Goal: Navigation & Orientation: Find specific page/section

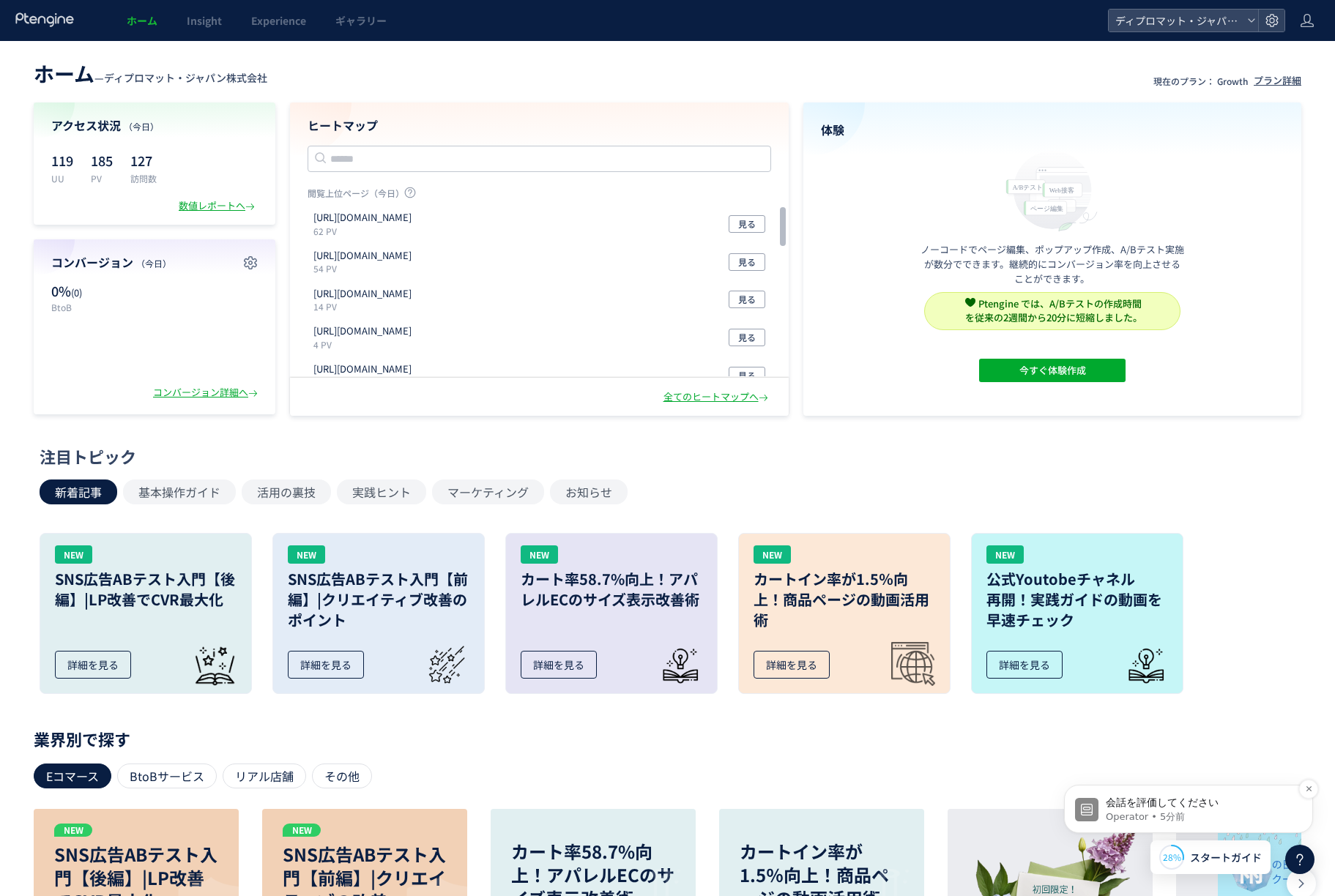
click at [1225, 813] on p "Operator • 5分前" at bounding box center [1199, 817] width 189 height 13
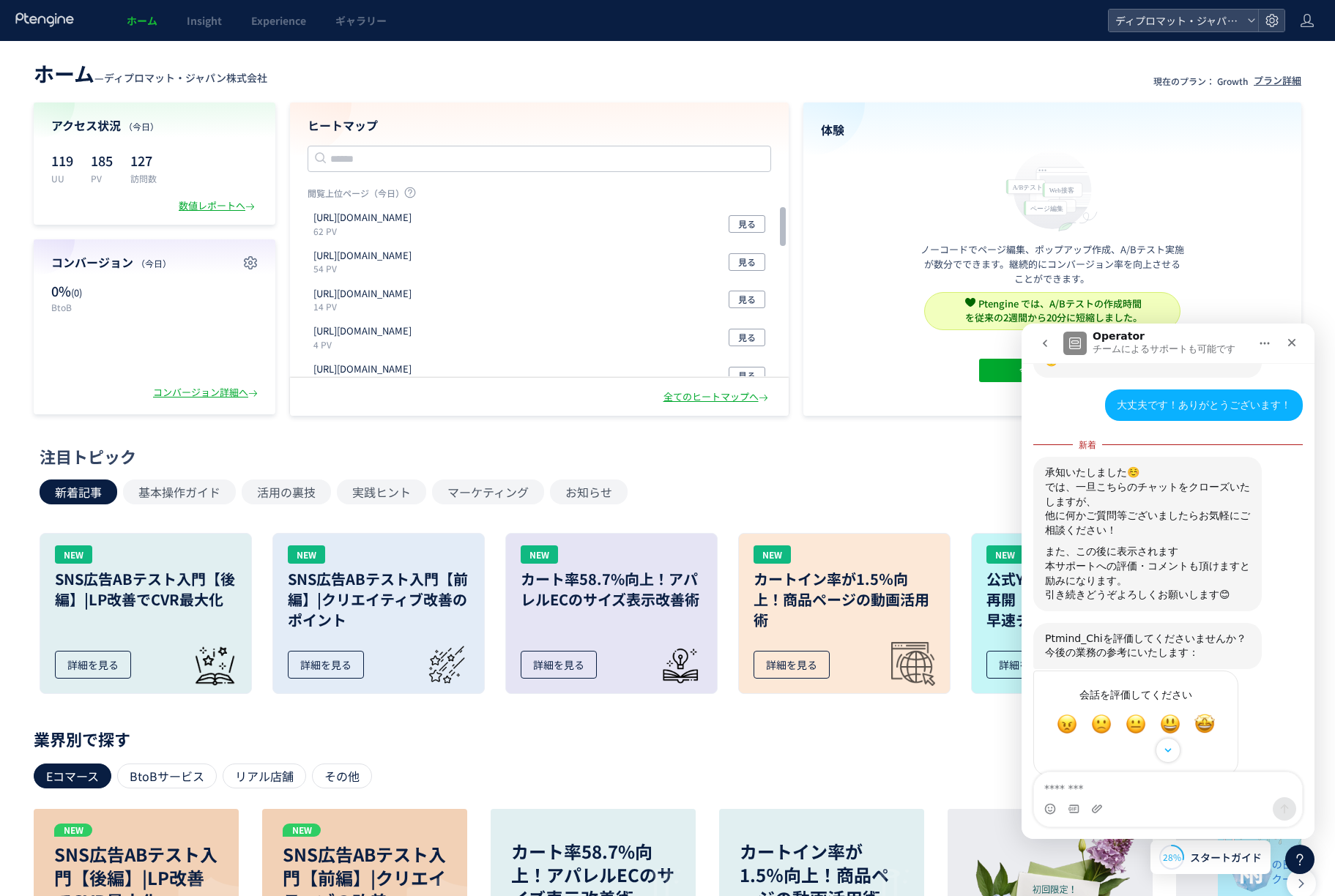
scroll to position [1832, 0]
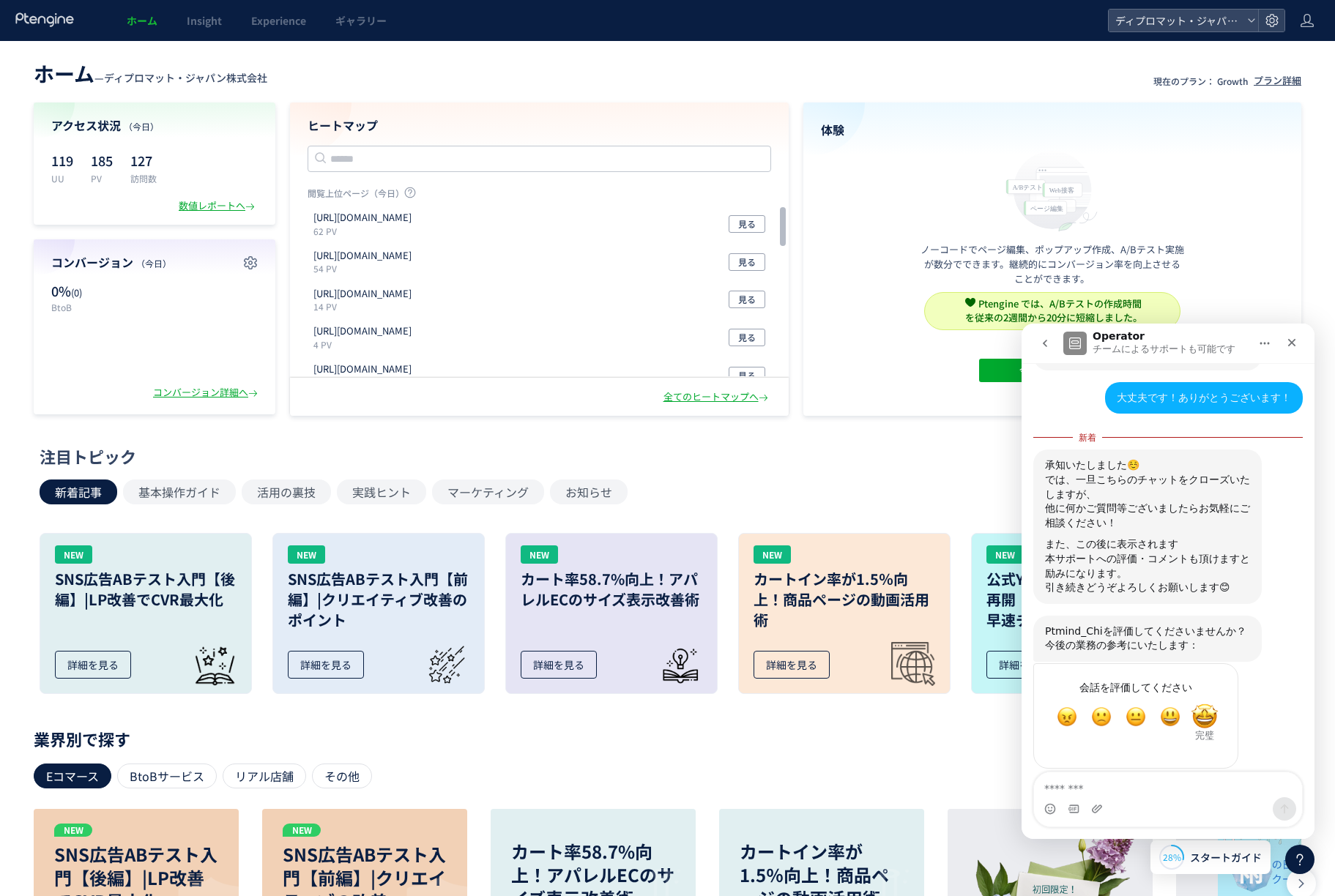
click at [1206, 703] on span "完璧" at bounding box center [1204, 716] width 26 height 26
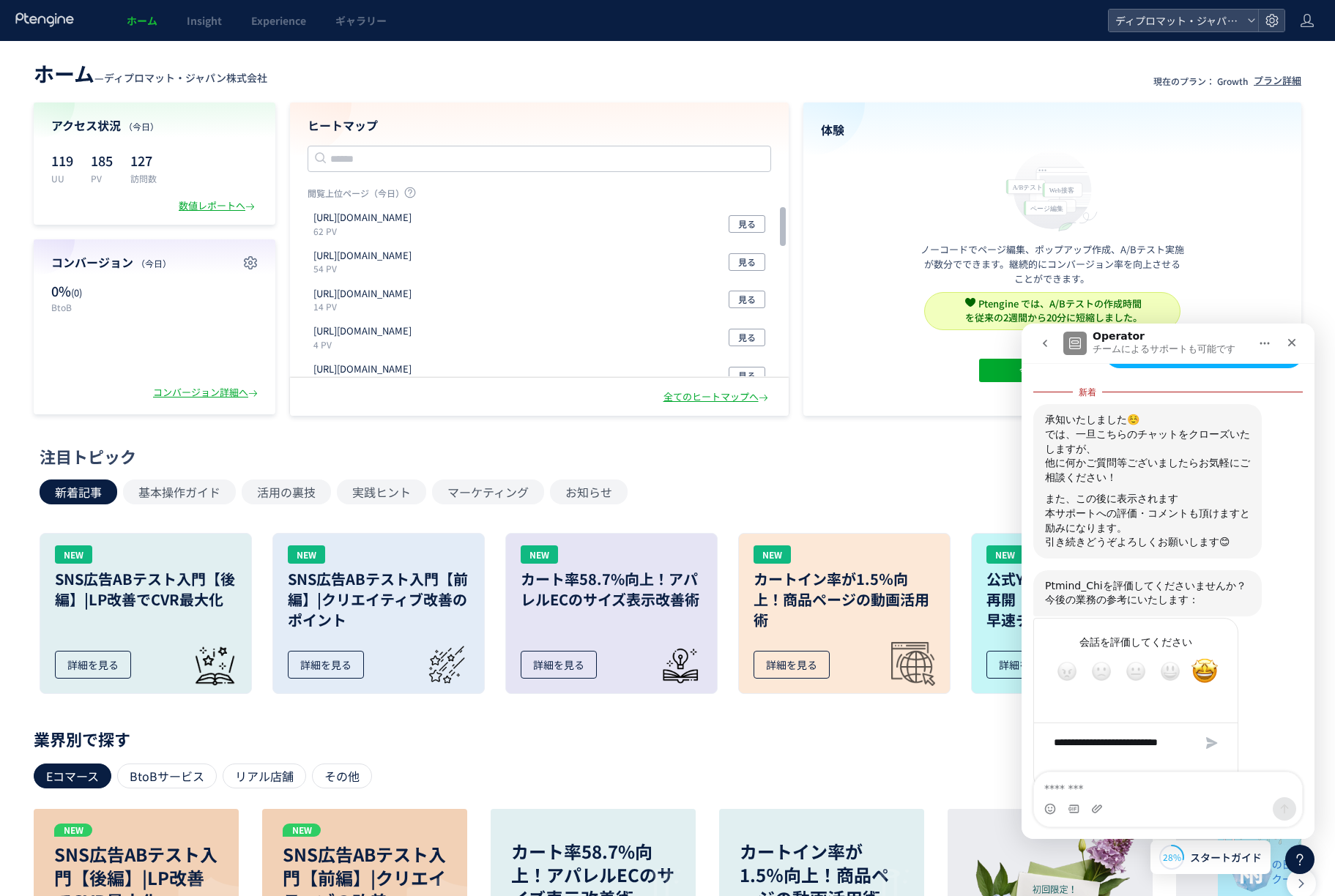
scroll to position [1900, 0]
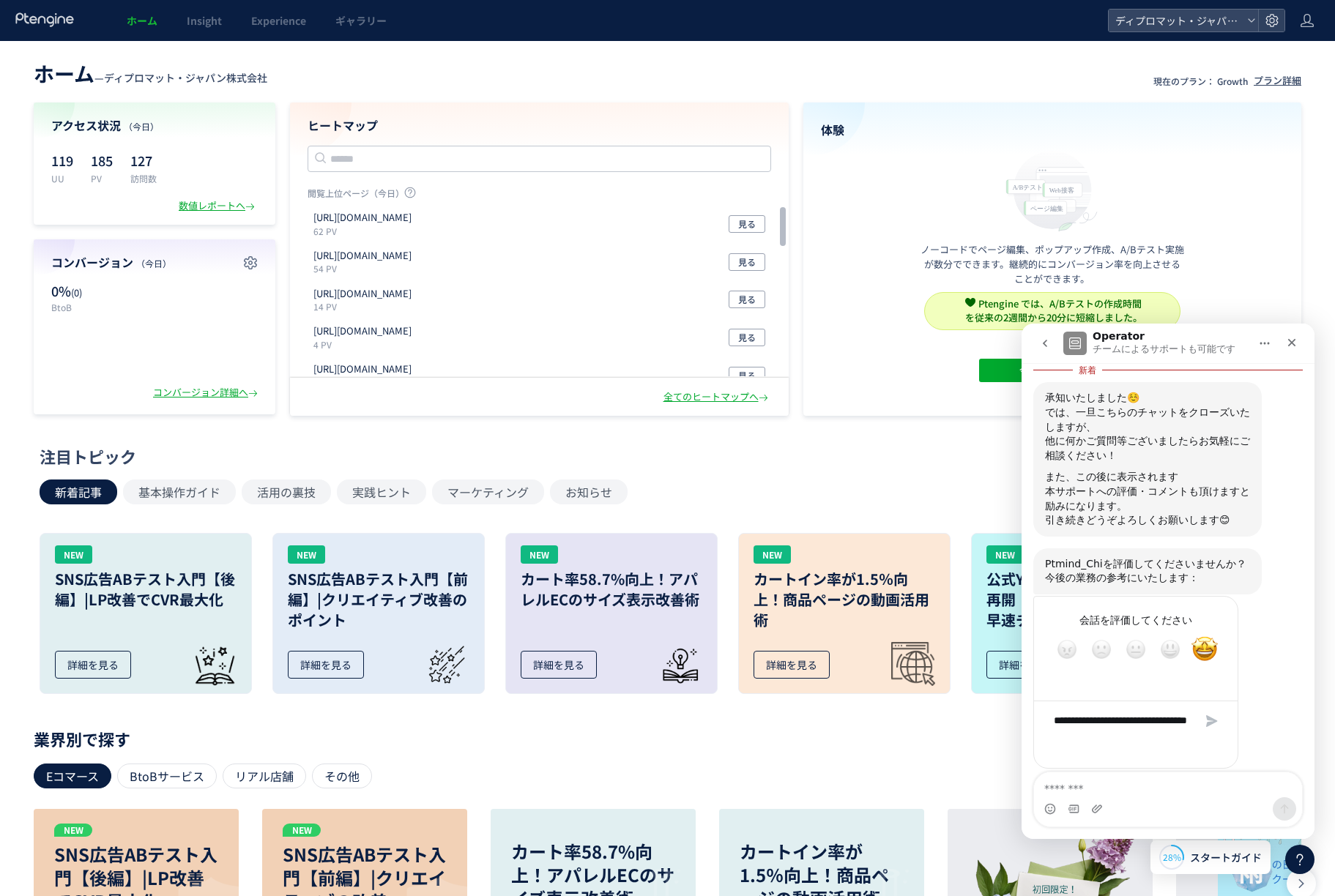
type textarea "**********"
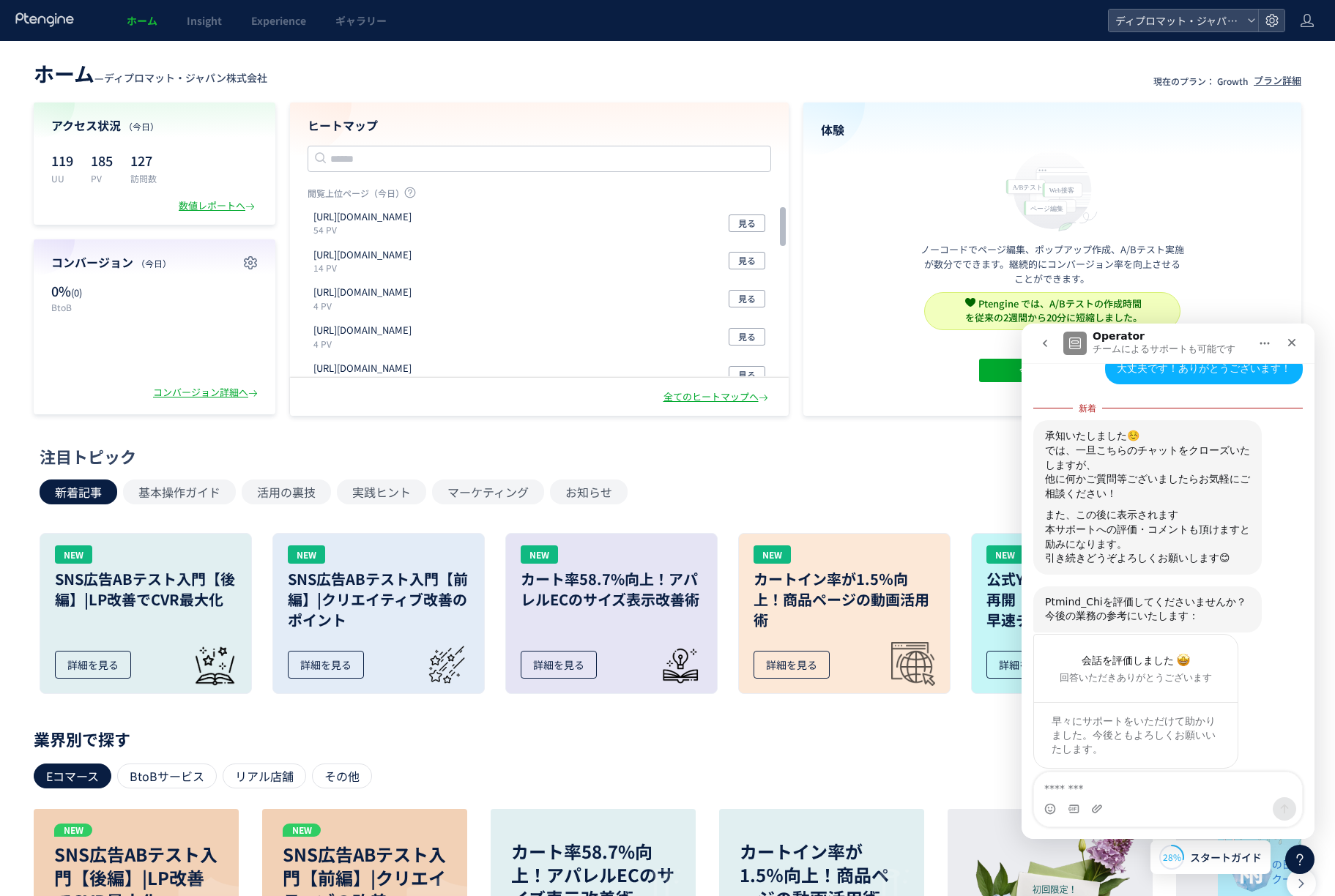
scroll to position [0, 0]
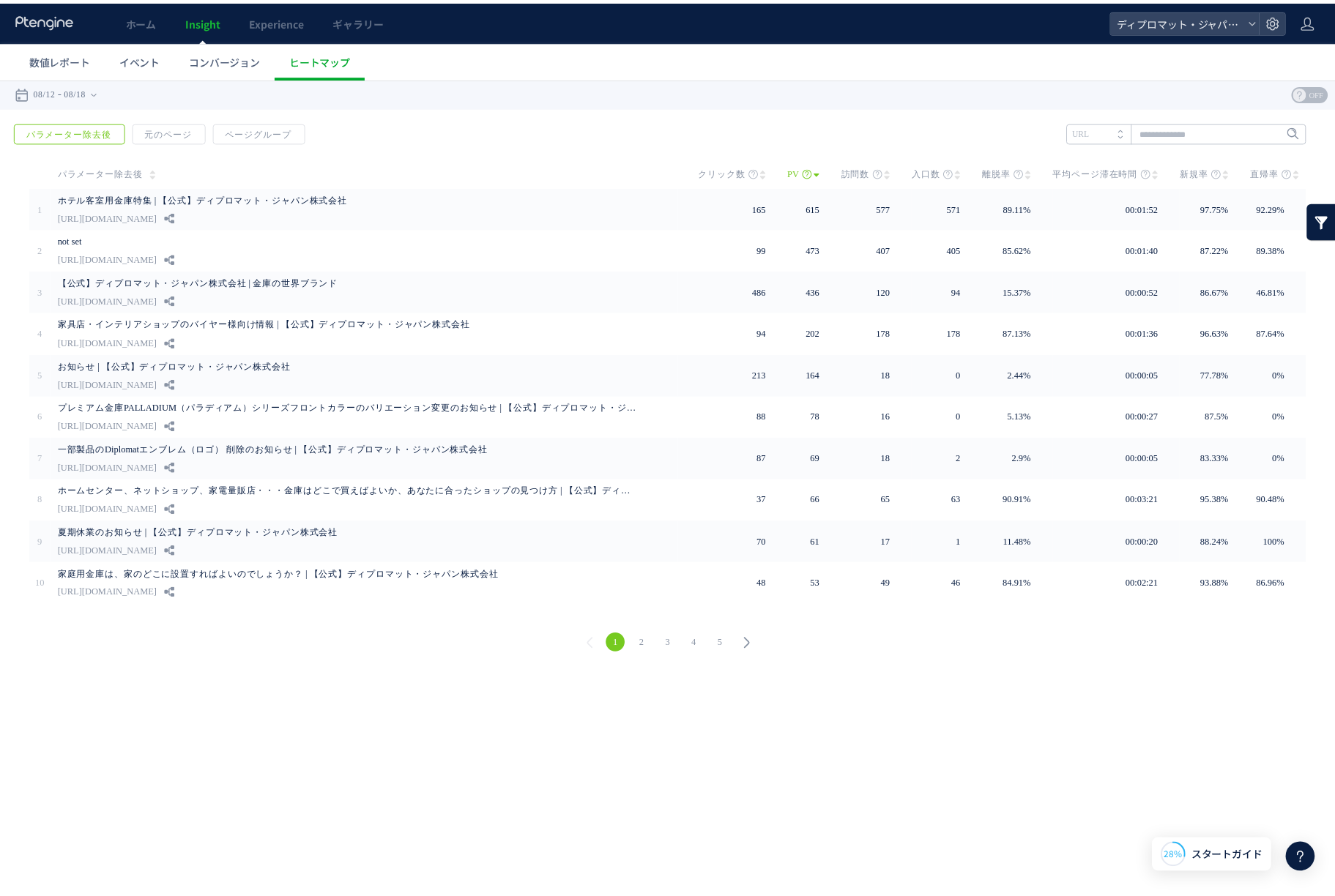
scroll to position [1838, 0]
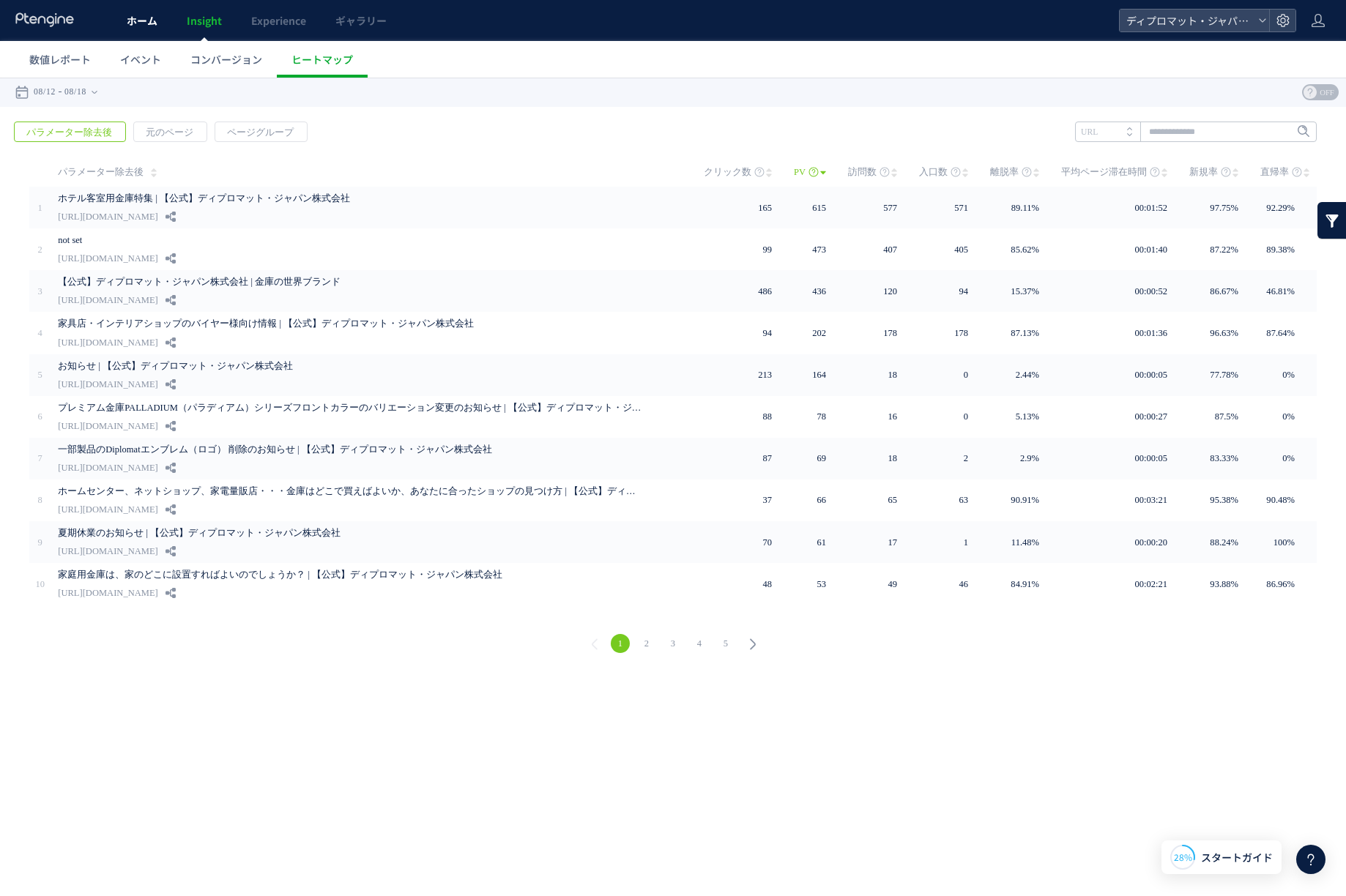
click at [138, 24] on span "ホーム" at bounding box center [142, 20] width 31 height 14
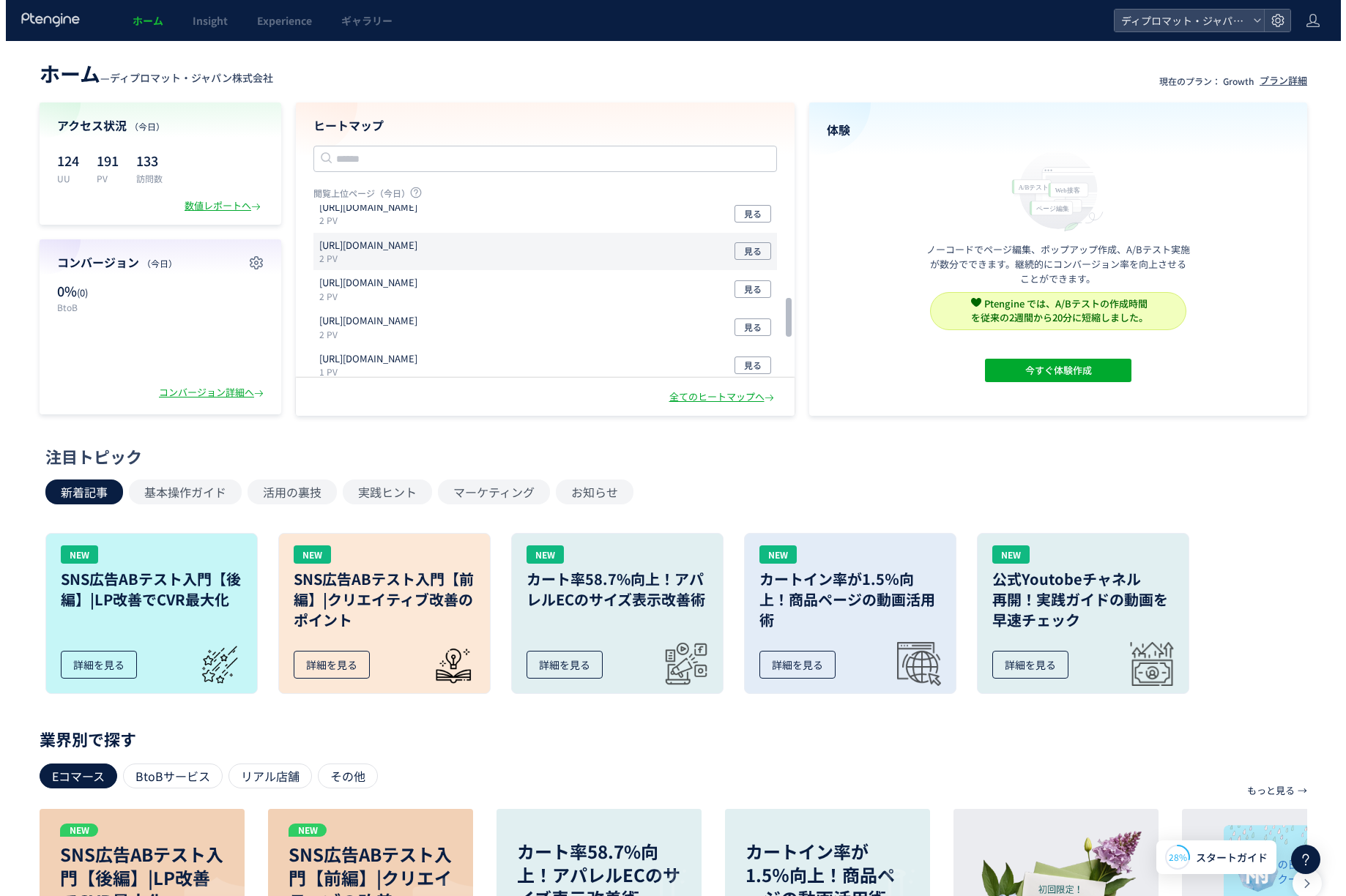
scroll to position [478, 0]
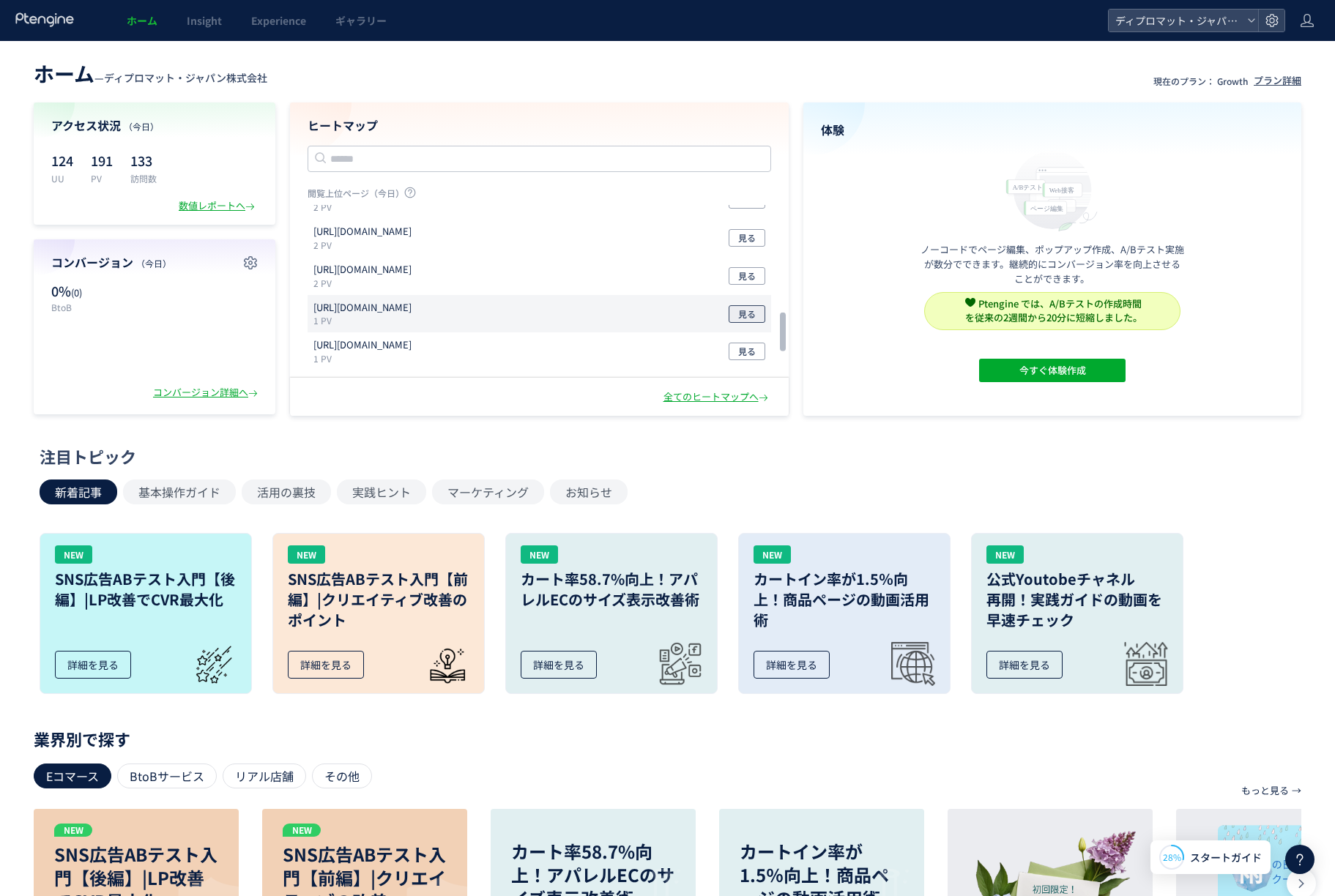
click at [743, 309] on span "見る" at bounding box center [746, 313] width 18 height 18
click at [317, 21] on link "Experience" at bounding box center [279, 20] width 84 height 41
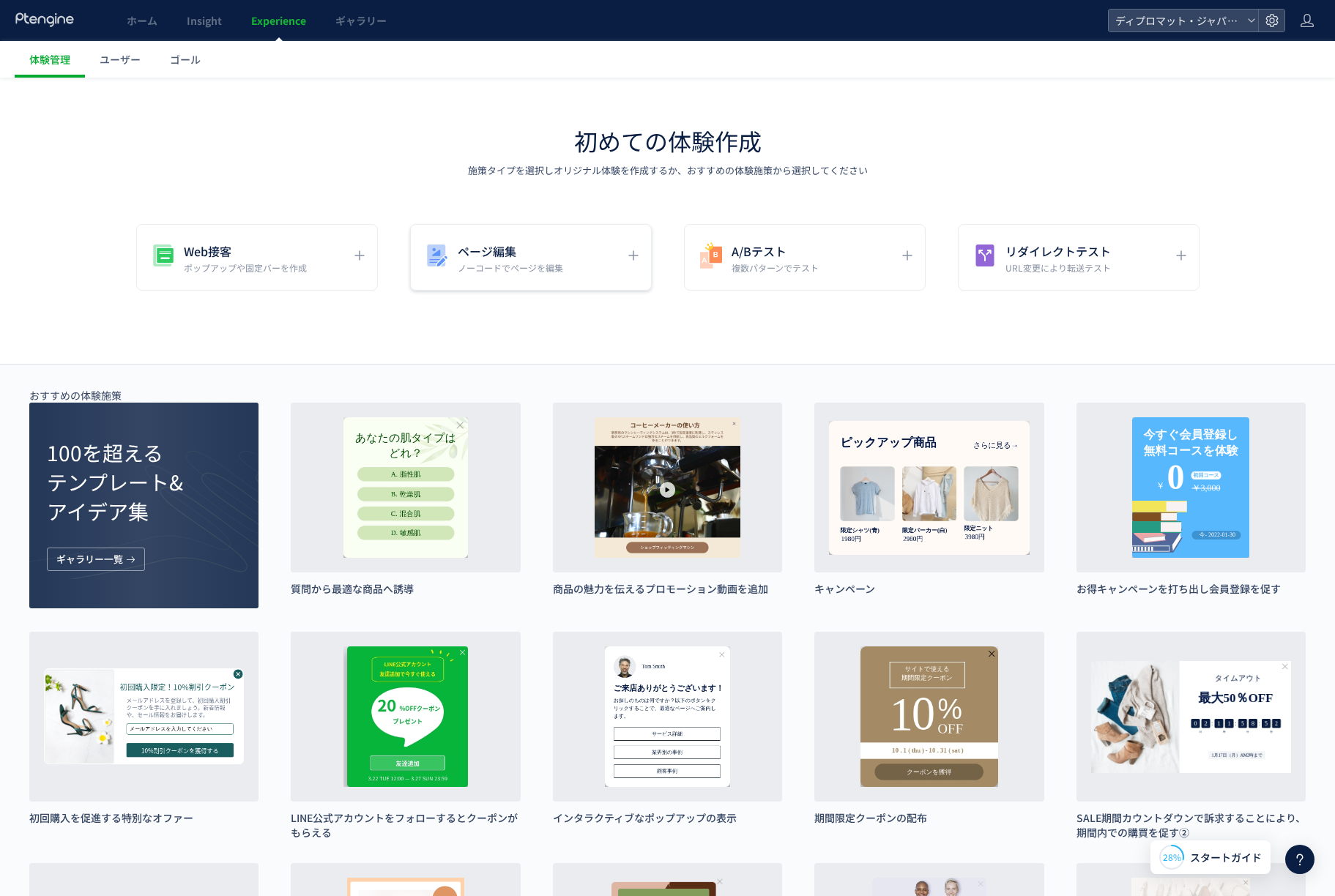
click at [485, 249] on h5 "ページ編集" at bounding box center [510, 251] width 105 height 20
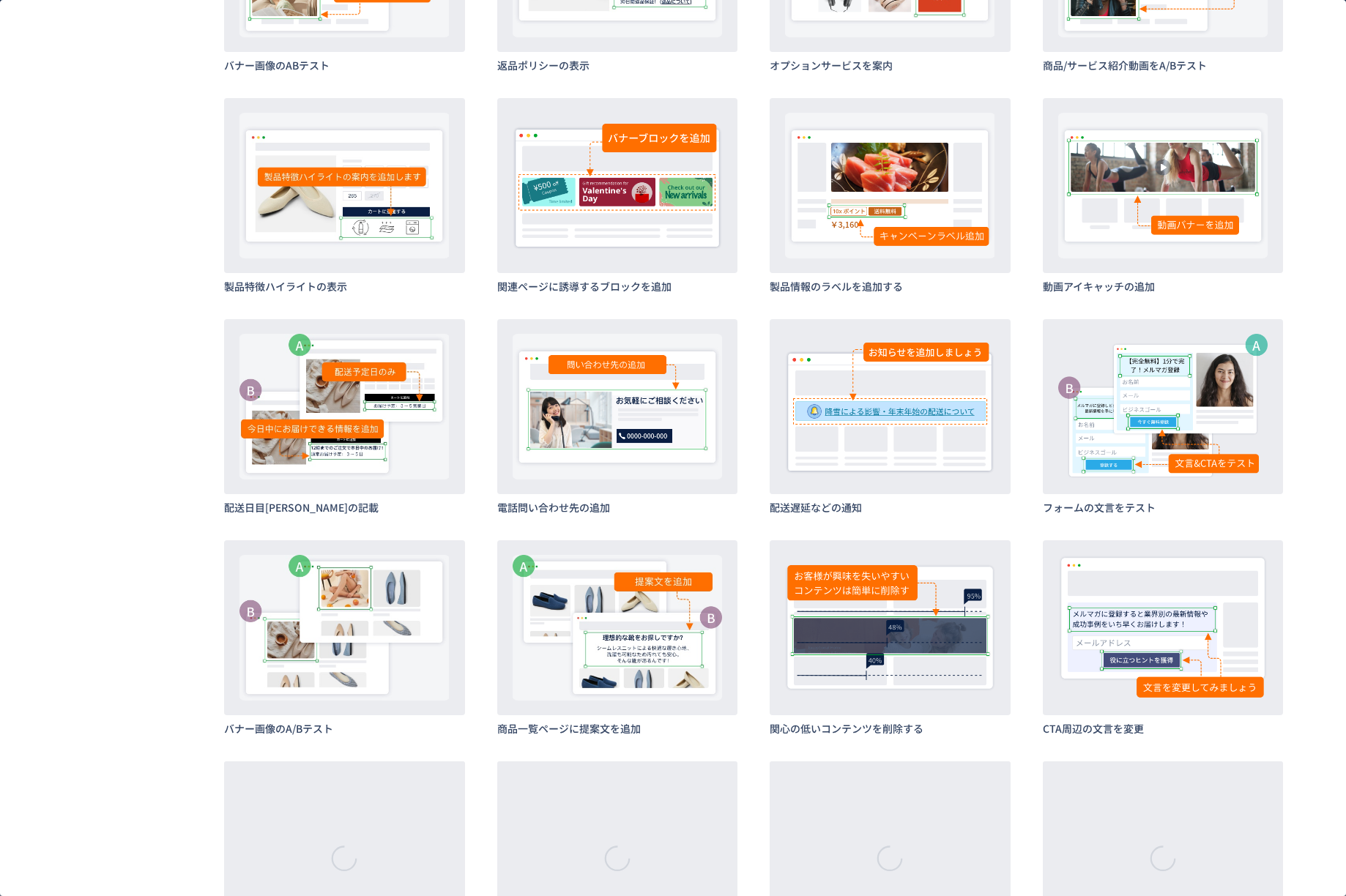
scroll to position [819, 0]
